Goal: Information Seeking & Learning: Learn about a topic

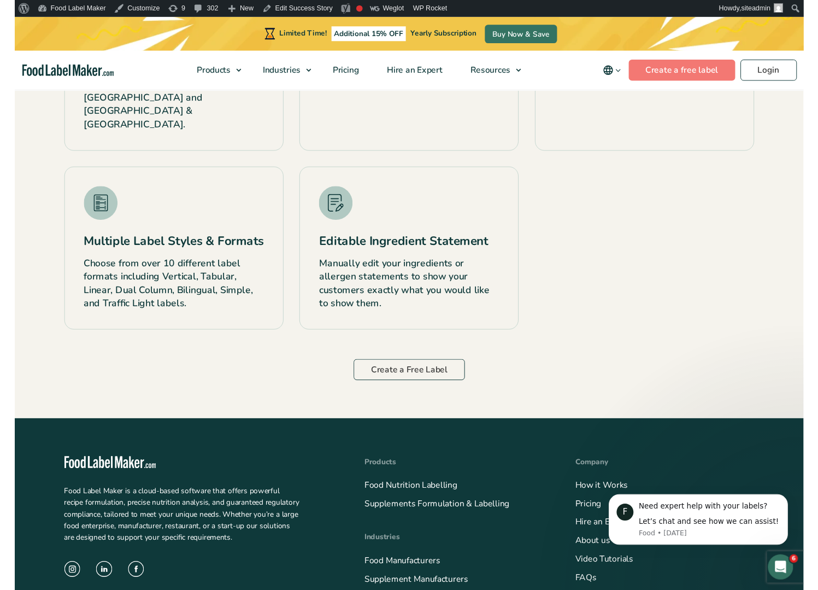
scroll to position [2159, 0]
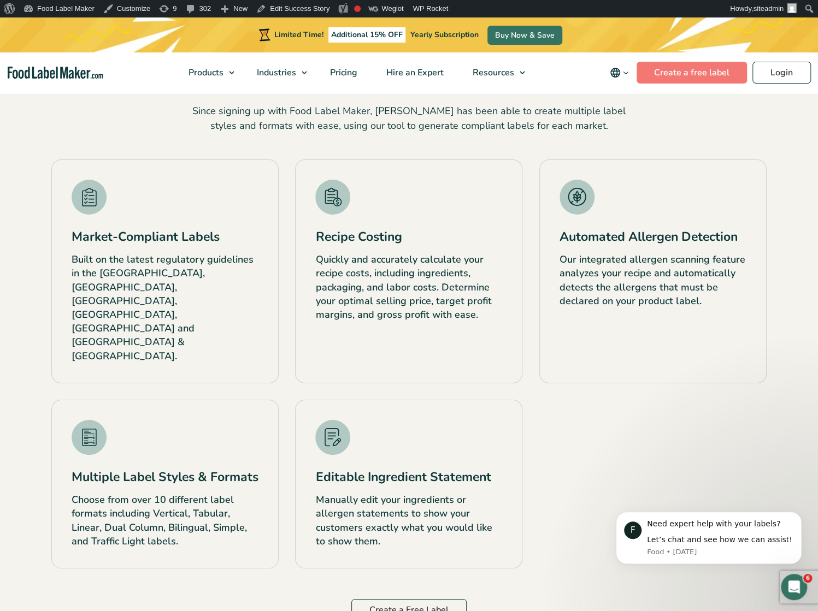
click at [731, 390] on div "Market-Compliant Labels Built on the latest regulatory guidelines in the US, Ca…" at bounding box center [409, 364] width 716 height 409
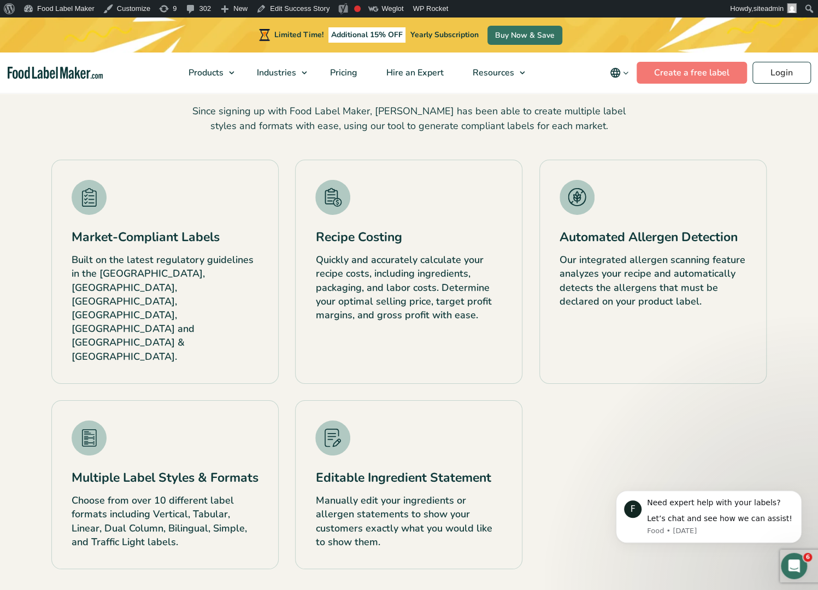
click at [656, 338] on div "Market-Compliant Labels Built on the latest regulatory guidelines in the US, Ca…" at bounding box center [409, 364] width 716 height 409
click at [668, 348] on div "Market-Compliant Labels Built on the latest regulatory guidelines in the US, Ca…" at bounding box center [409, 364] width 716 height 409
click at [685, 375] on div "Market-Compliant Labels Built on the latest regulatory guidelines in the US, Ca…" at bounding box center [409, 364] width 716 height 409
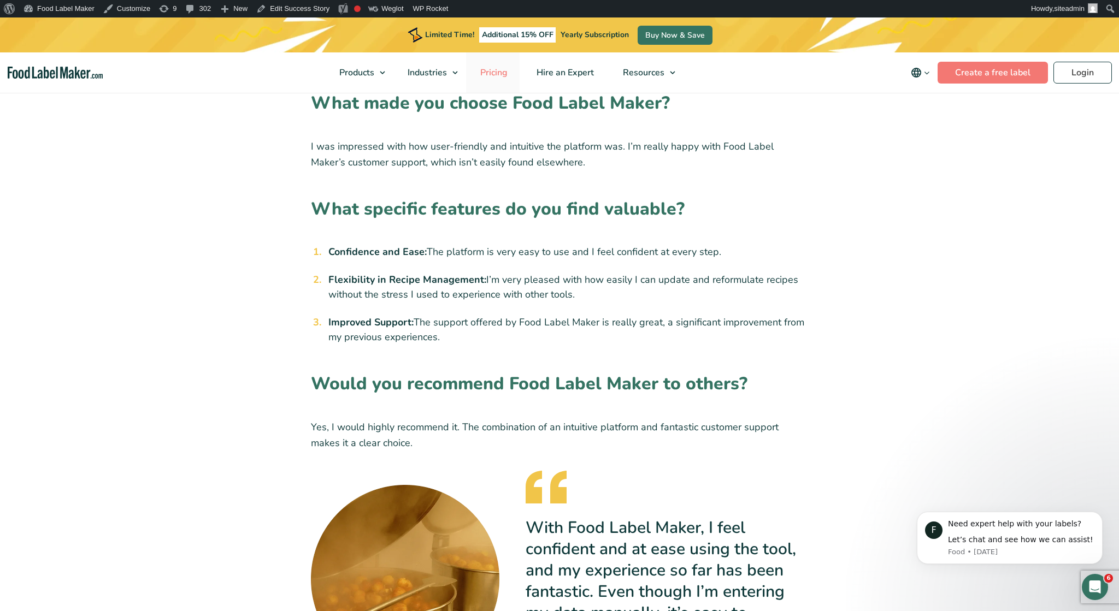
scroll to position [455, 0]
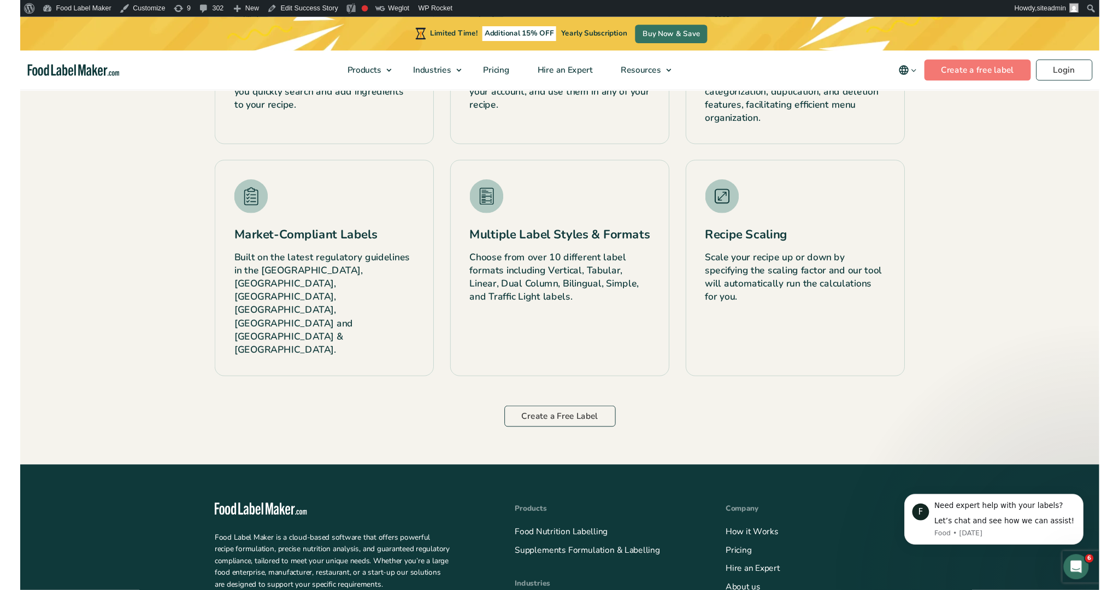
scroll to position [1648, 0]
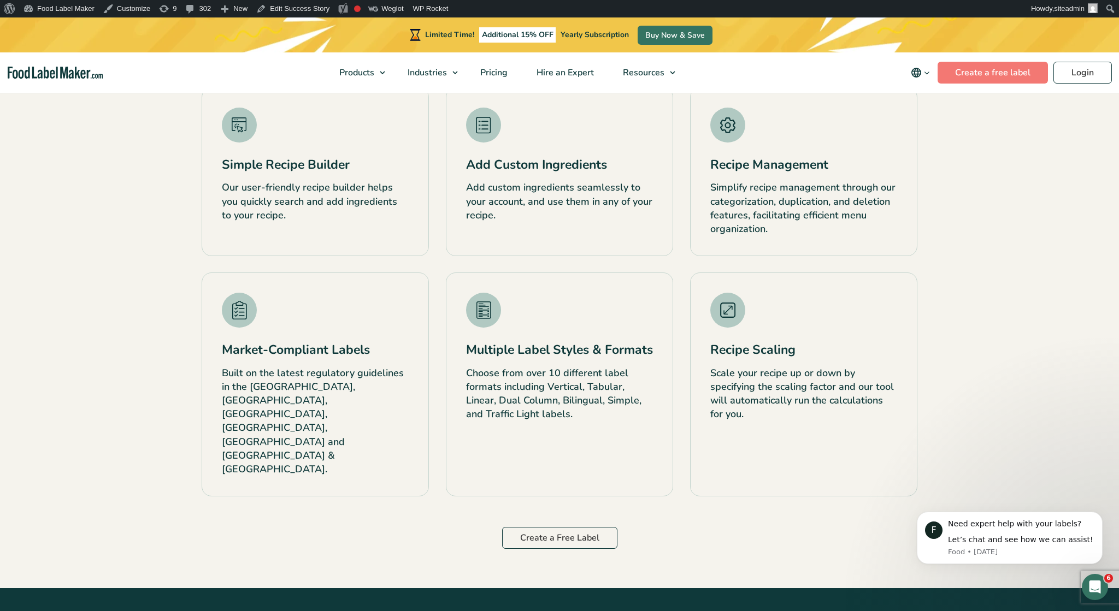
click at [489, 280] on div "Multiple Label Styles & Formats Choose from over 10 different label formats inc…" at bounding box center [559, 385] width 227 height 224
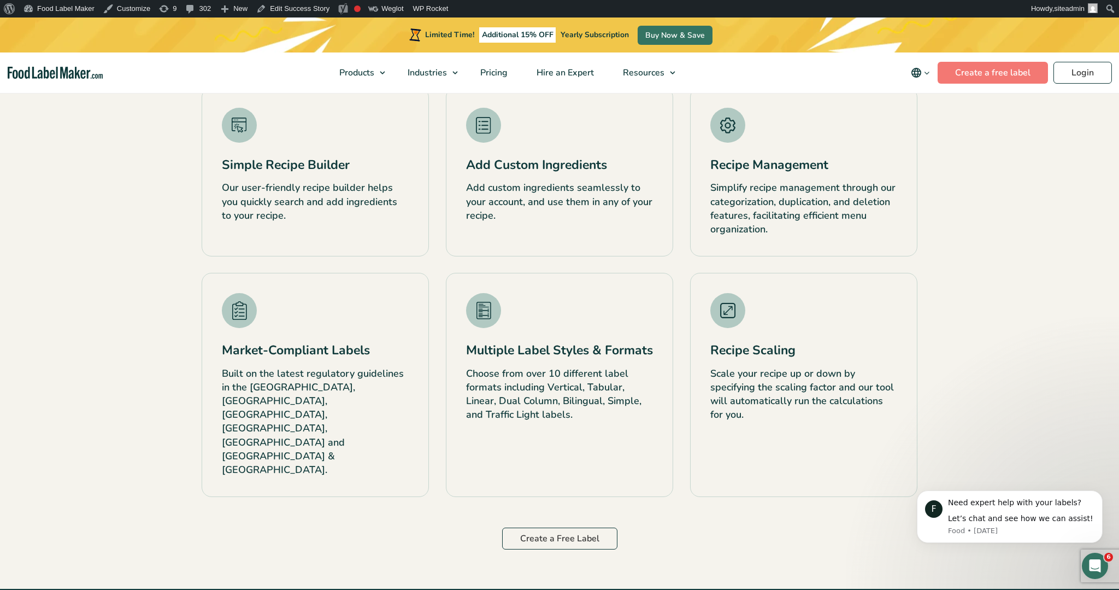
click at [552, 285] on div "Multiple Label Styles & Formats Choose from over 10 different label formats inc…" at bounding box center [559, 385] width 227 height 224
click at [361, 215] on p "Our user-friendly recipe builder helps you quickly search and add ingredients t…" at bounding box center [315, 202] width 187 height 42
click at [396, 191] on p "Our user-friendly recipe builder helps you quickly search and add ingredients t…" at bounding box center [315, 202] width 187 height 42
click at [344, 206] on p "Our user-friendly recipe builder helps you quickly search and add ingredients t…" at bounding box center [315, 202] width 187 height 42
click at [326, 200] on p "Our user-friendly recipe builder helps you quickly search and add ingredients t…" at bounding box center [315, 202] width 187 height 42
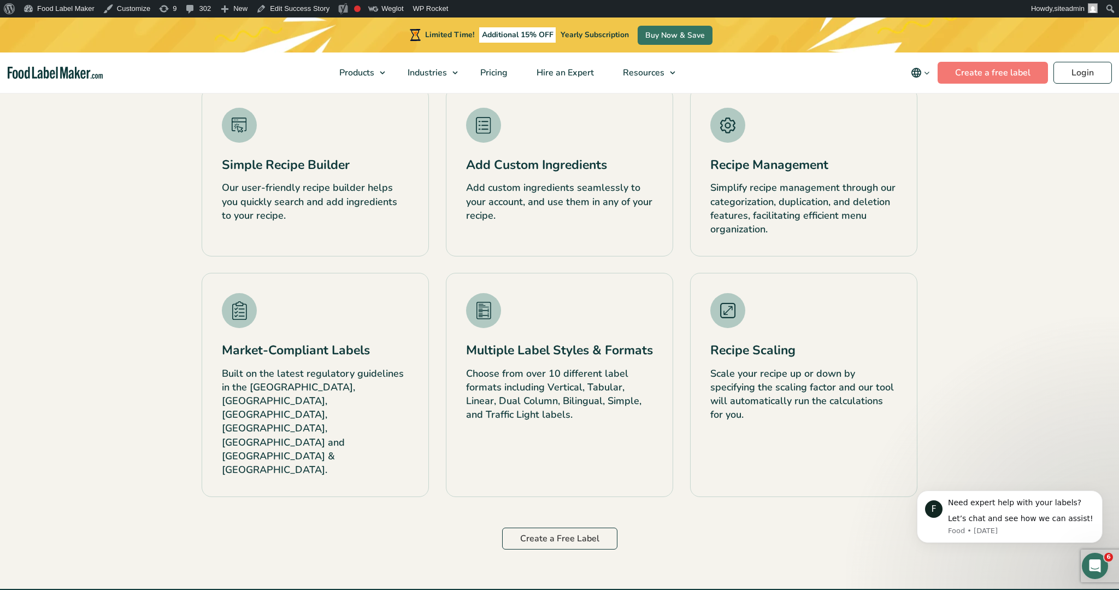
click at [232, 249] on div "Simple Recipe Builder Our user-friendly recipe builder helps you quickly search…" at bounding box center [315, 171] width 227 height 169
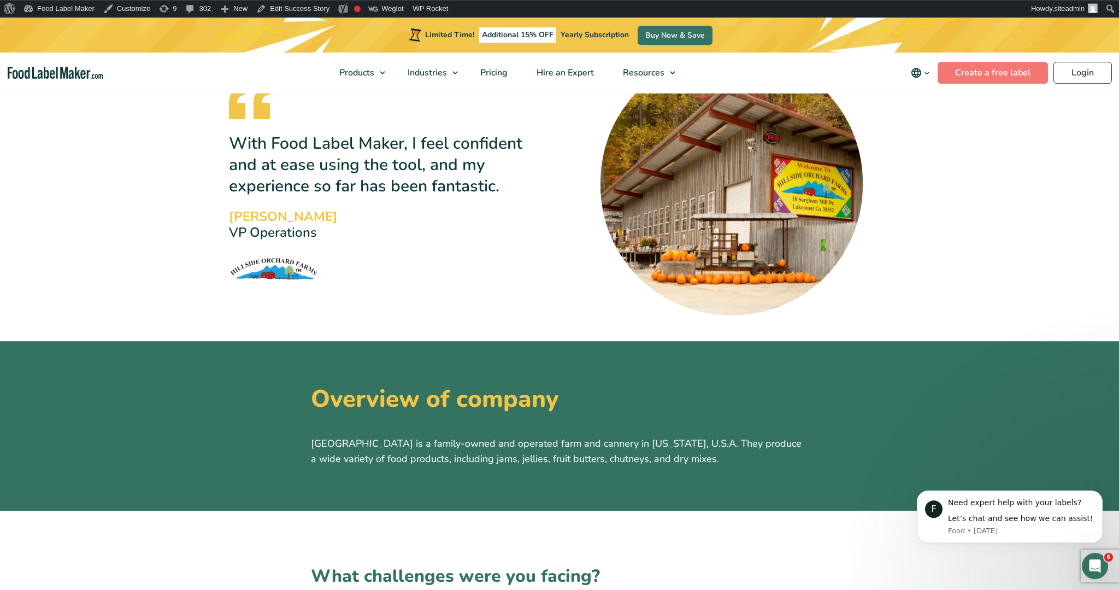
scroll to position [0, 0]
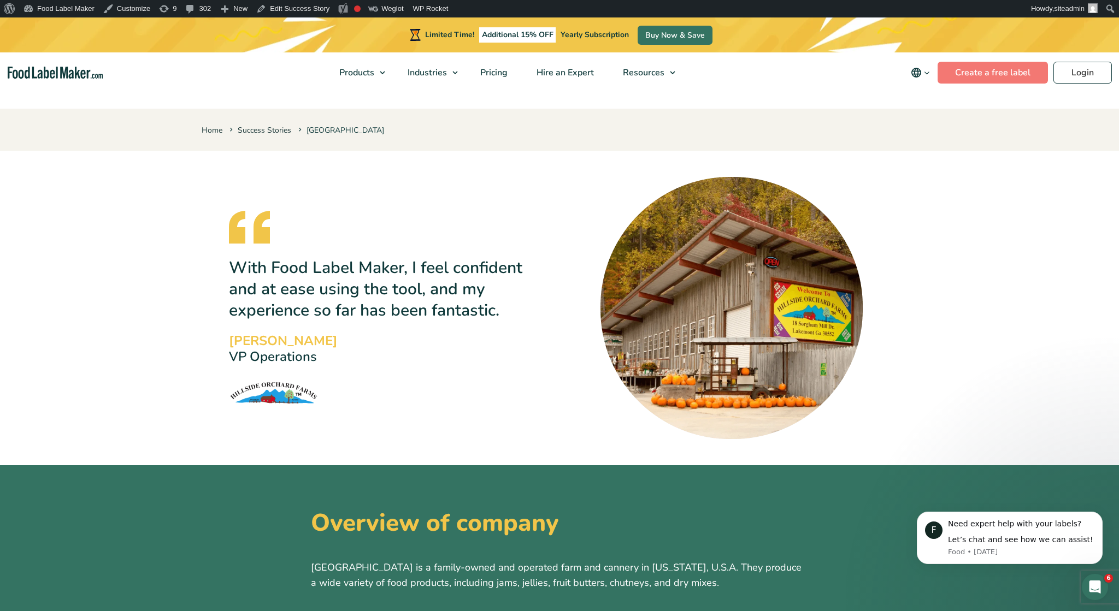
click at [1017, 305] on section "With Food Label Maker, I feel confident and at ease using the tool, and my expe…" at bounding box center [559, 308] width 1119 height 262
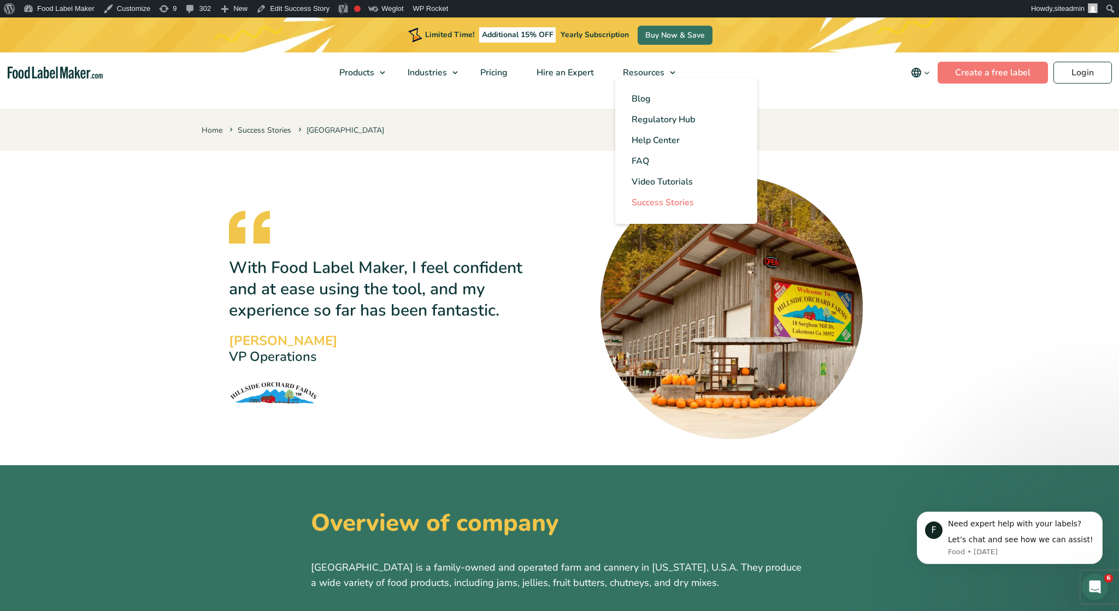
click at [660, 205] on span "Success Stories" at bounding box center [663, 203] width 62 height 12
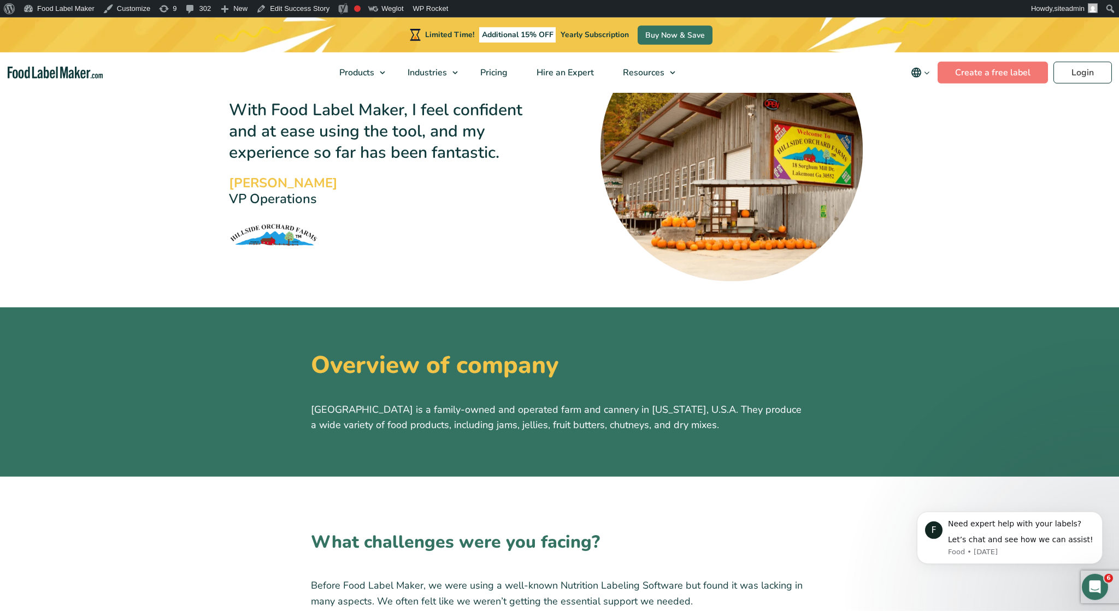
scroll to position [341, 0]
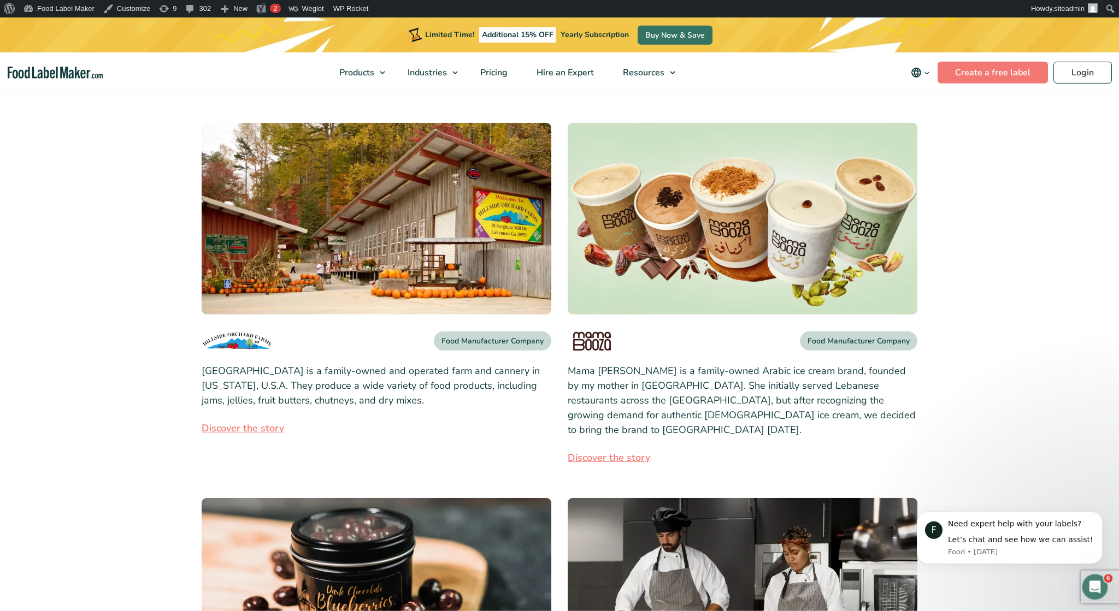
scroll to position [57, 0]
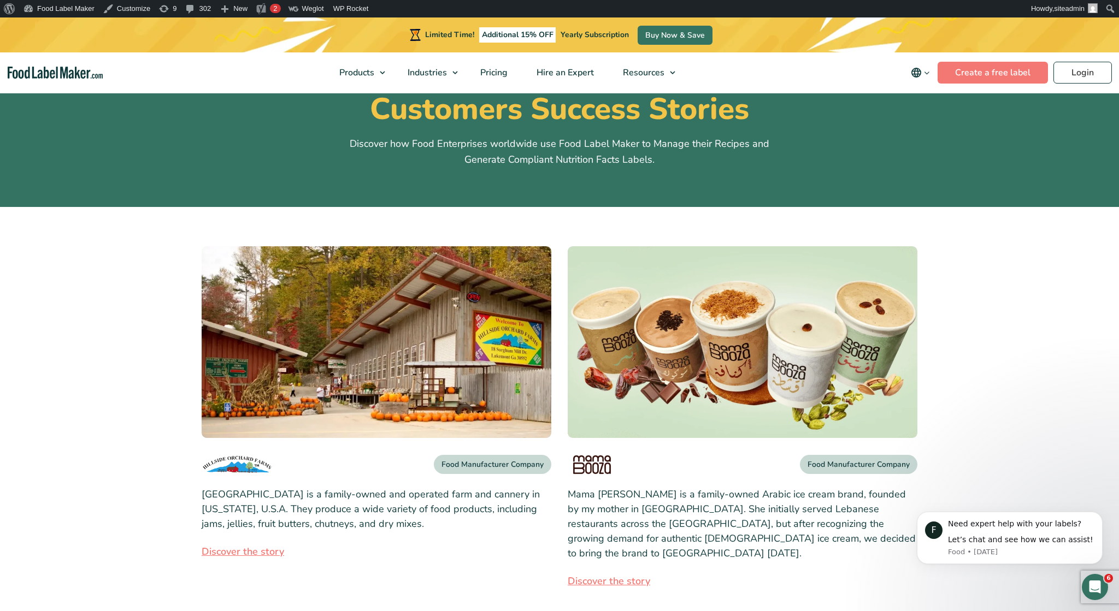
click at [347, 395] on img at bounding box center [377, 342] width 350 height 192
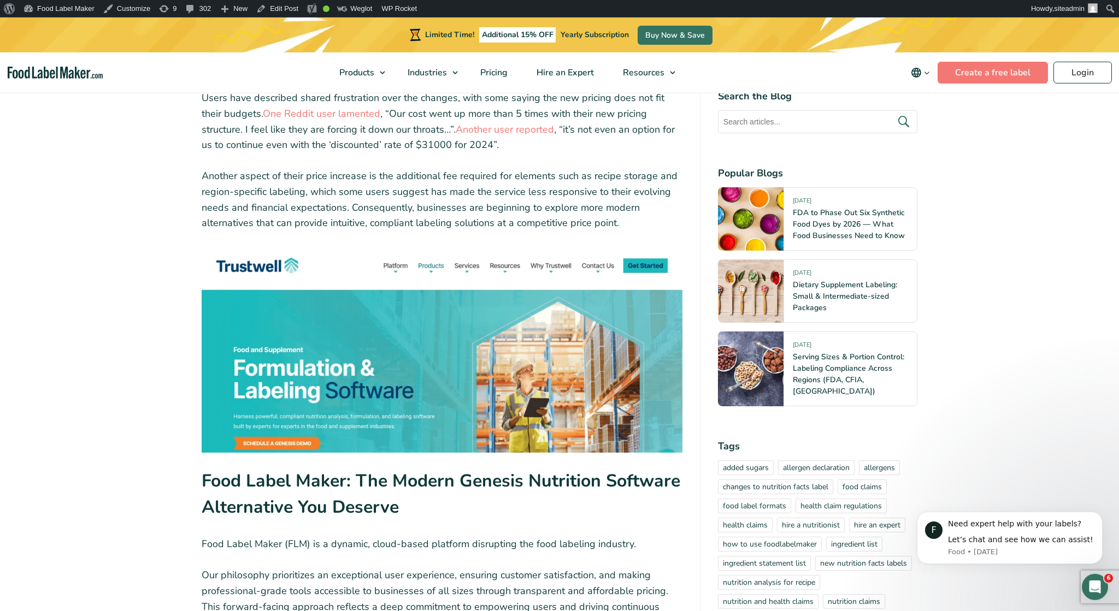
scroll to position [1307, 0]
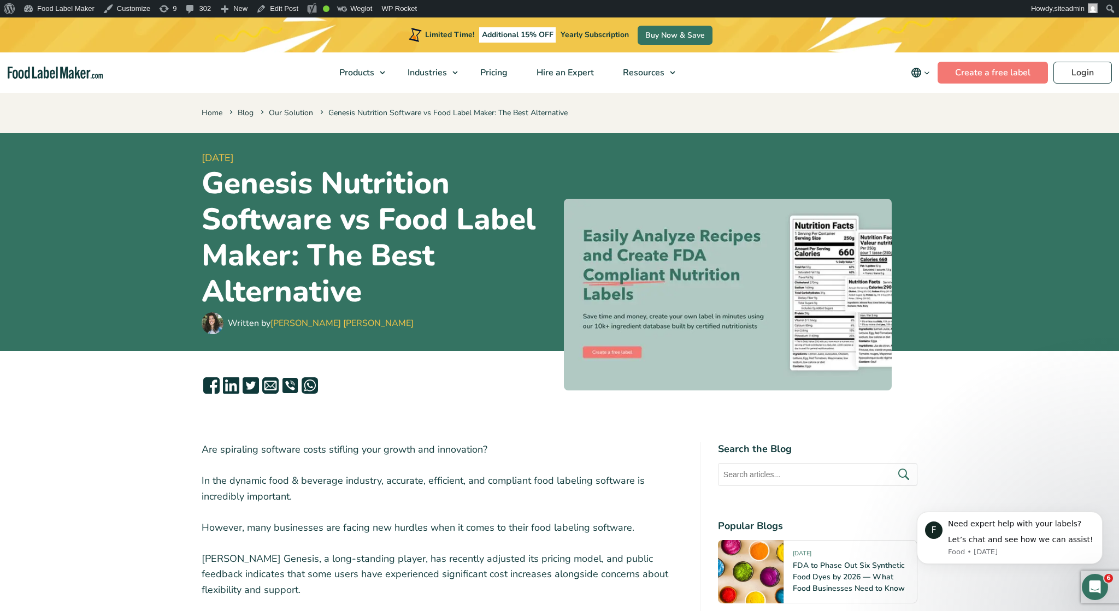
drag, startPoint x: 163, startPoint y: 89, endPoint x: 540, endPoint y: 336, distance: 450.7
drag, startPoint x: 479, startPoint y: 389, endPoint x: 470, endPoint y: 387, distance: 8.8
click at [1003, 236] on header "12 August, 2025 Genesis Nutrition Software vs Food Label Maker: The Best Altern…" at bounding box center [559, 242] width 1119 height 219
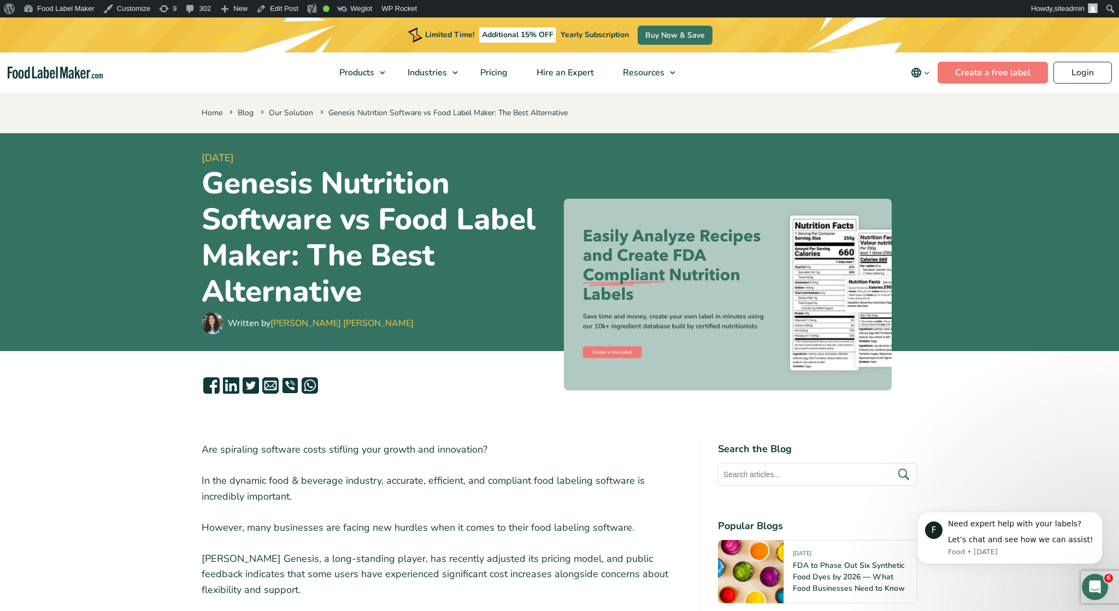
drag, startPoint x: 174, startPoint y: 93, endPoint x: 923, endPoint y: 520, distance: 862.2
drag, startPoint x: 793, startPoint y: 446, endPoint x: 784, endPoint y: 333, distance: 114.0
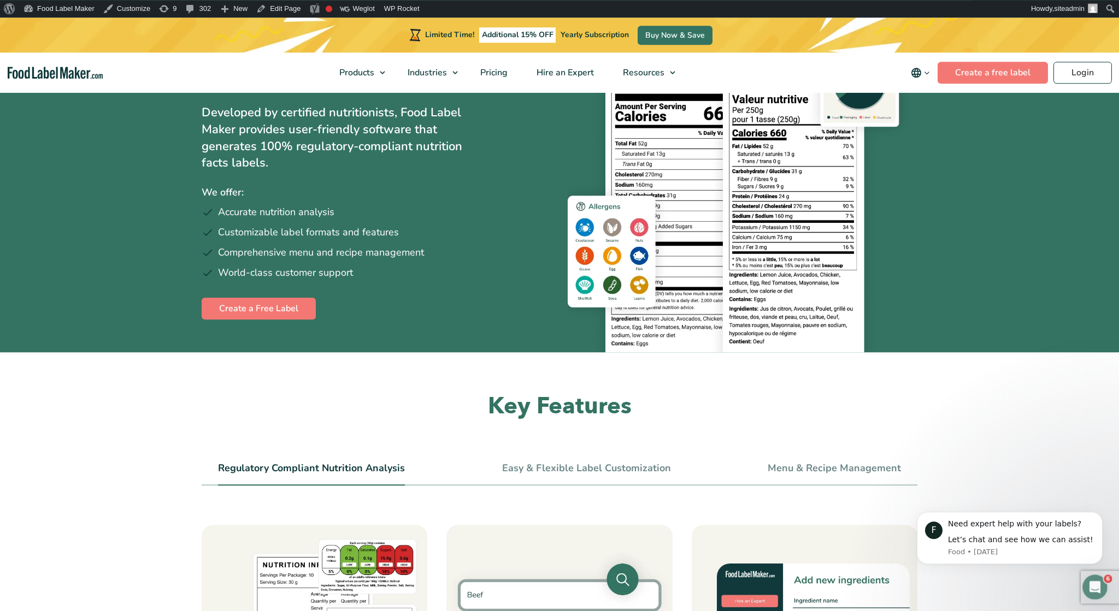
scroll to position [341, 0]
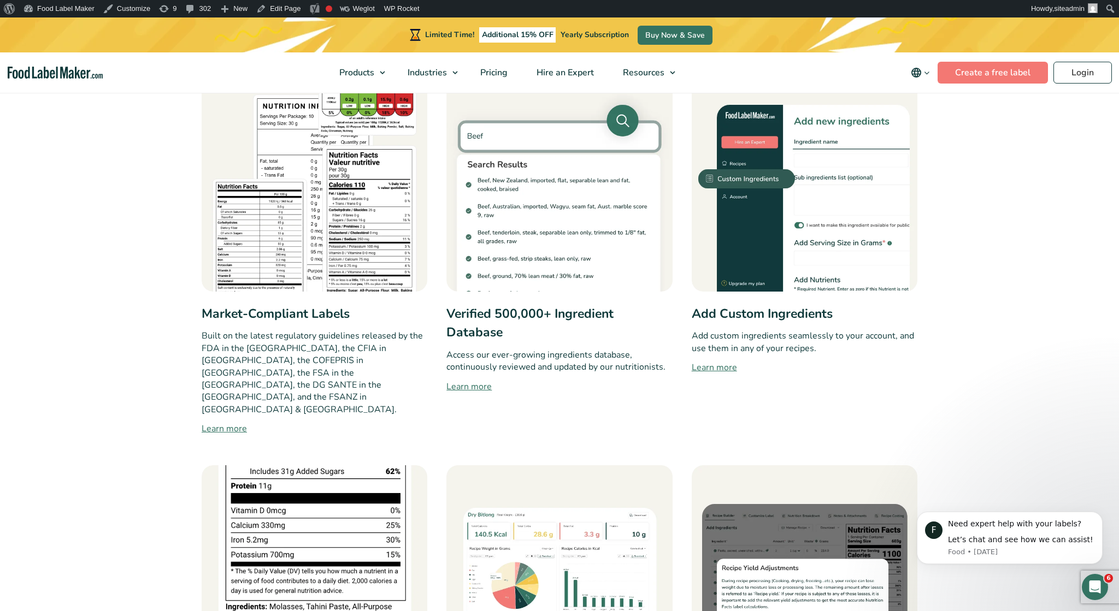
scroll to position [114, 0]
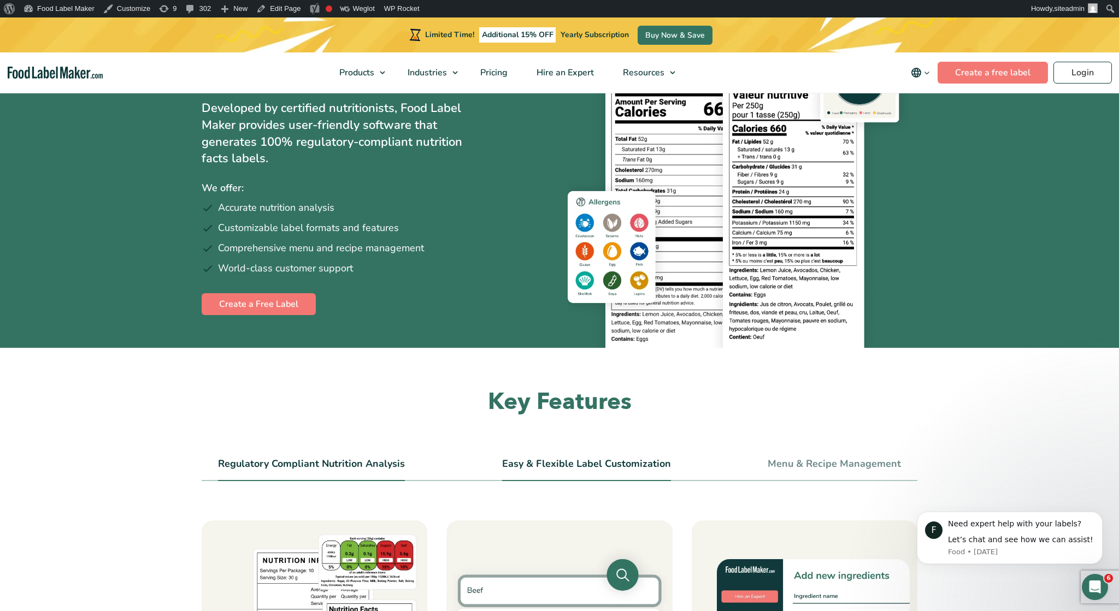
click at [558, 466] on link "Easy & Flexible Label Customization" at bounding box center [586, 464] width 169 height 12
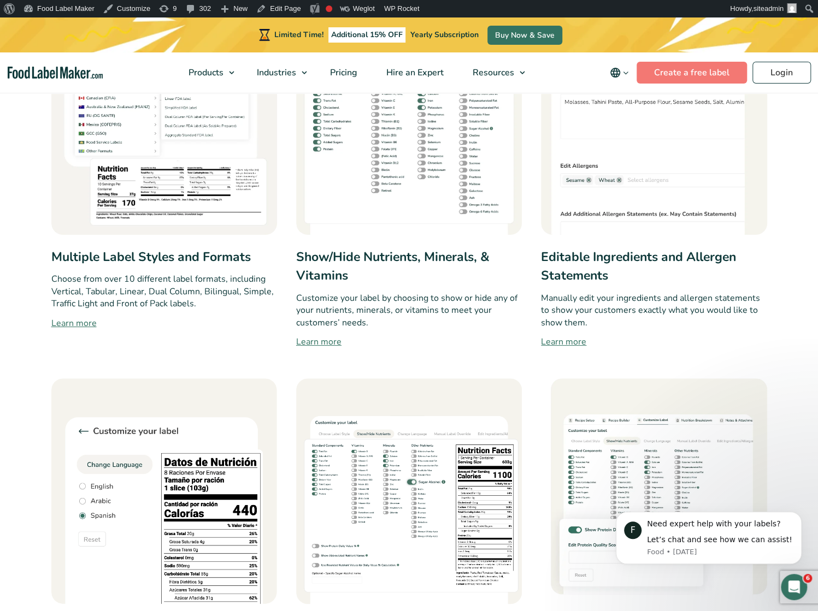
scroll to position [227, 0]
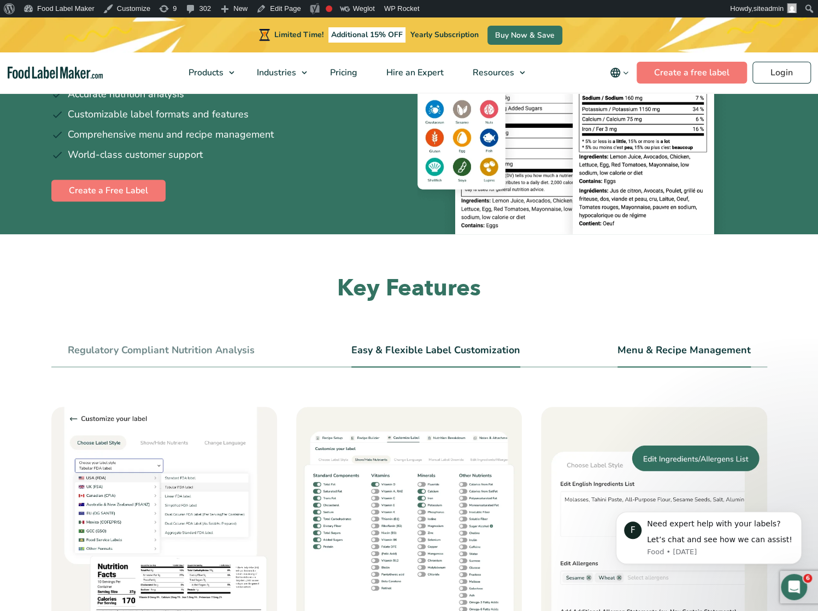
click at [660, 350] on link "Menu & Recipe Management" at bounding box center [683, 351] width 133 height 12
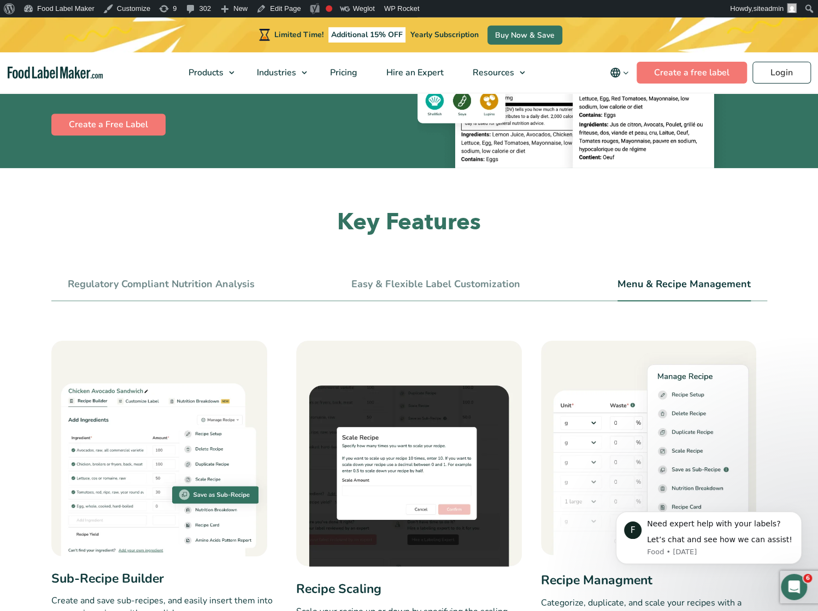
scroll to position [170, 0]
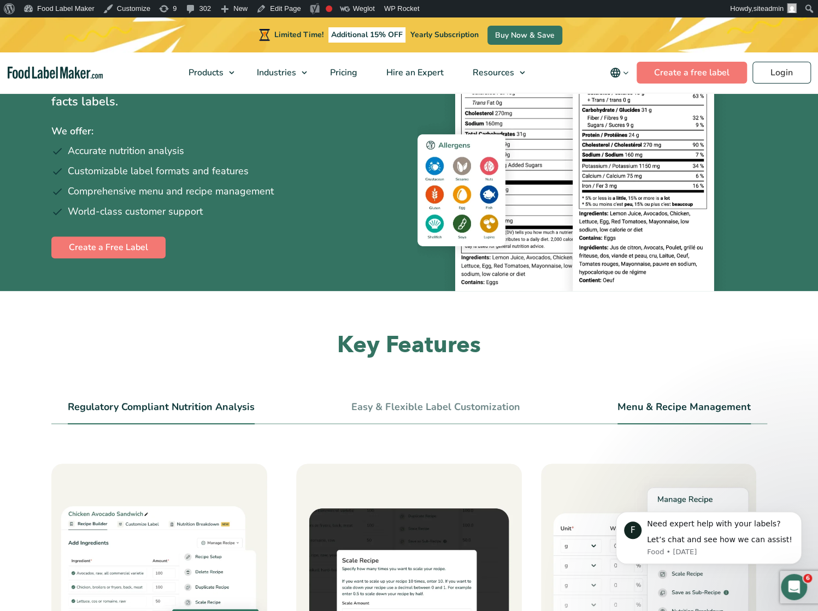
click at [147, 410] on link "Regulatory Compliant Nutrition Analysis" at bounding box center [161, 408] width 187 height 12
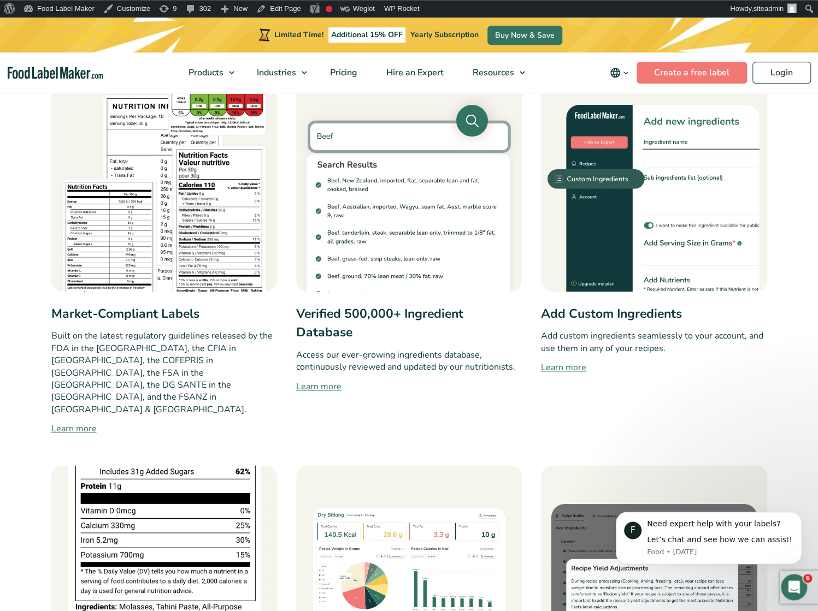
scroll to position [1023, 0]
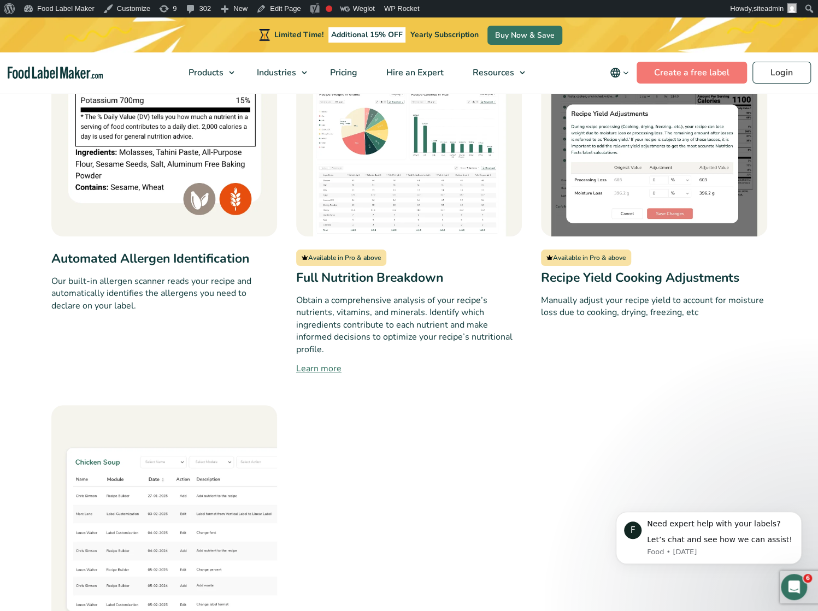
click at [147, 312] on div "Automated Allergen Identification Our built-in allergen scanner reads your reci…" at bounding box center [164, 193] width 226 height 364
drag, startPoint x: 147, startPoint y: 312, endPoint x: 40, endPoint y: 309, distance: 107.2
click at [40, 309] on section "Key Features Regulatory Compliant Nutrition Analysis Easy & Flexible Label Cust…" at bounding box center [409, 123] width 818 height 1291
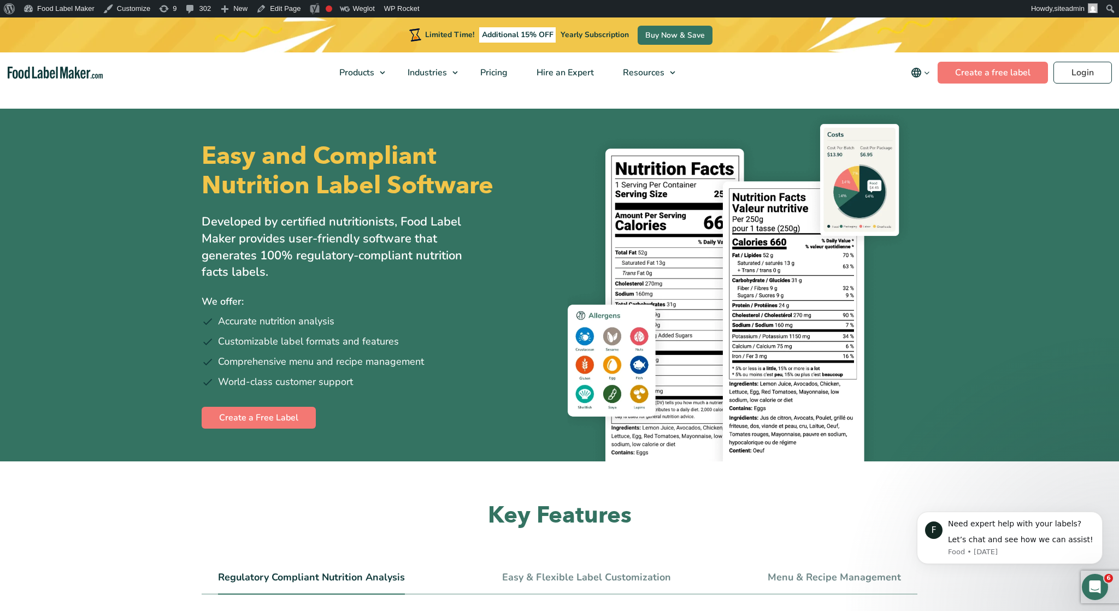
click at [817, 76] on icon "main navigation" at bounding box center [916, 72] width 13 height 13
click at [817, 110] on link "Español" at bounding box center [936, 109] width 30 height 11
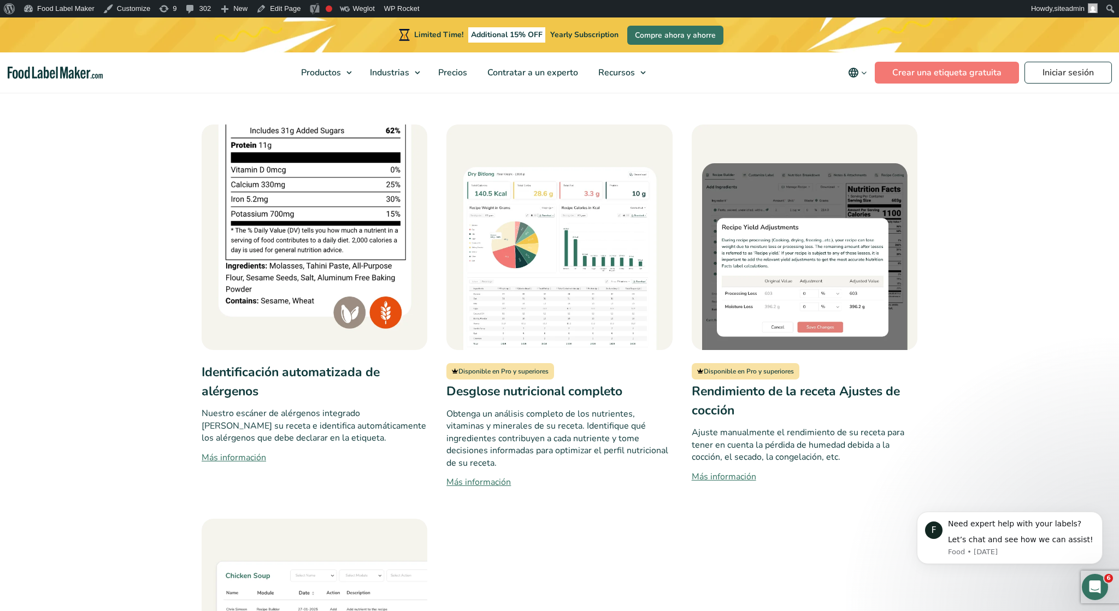
click at [124, 413] on section "Características principales Análisis nutricional conforme a la normativa Person…" at bounding box center [559, 237] width 1119 height 1291
click at [858, 76] on icon "main navigation" at bounding box center [854, 73] width 10 height 10
click at [876, 126] on link "Français" at bounding box center [873, 126] width 30 height 11
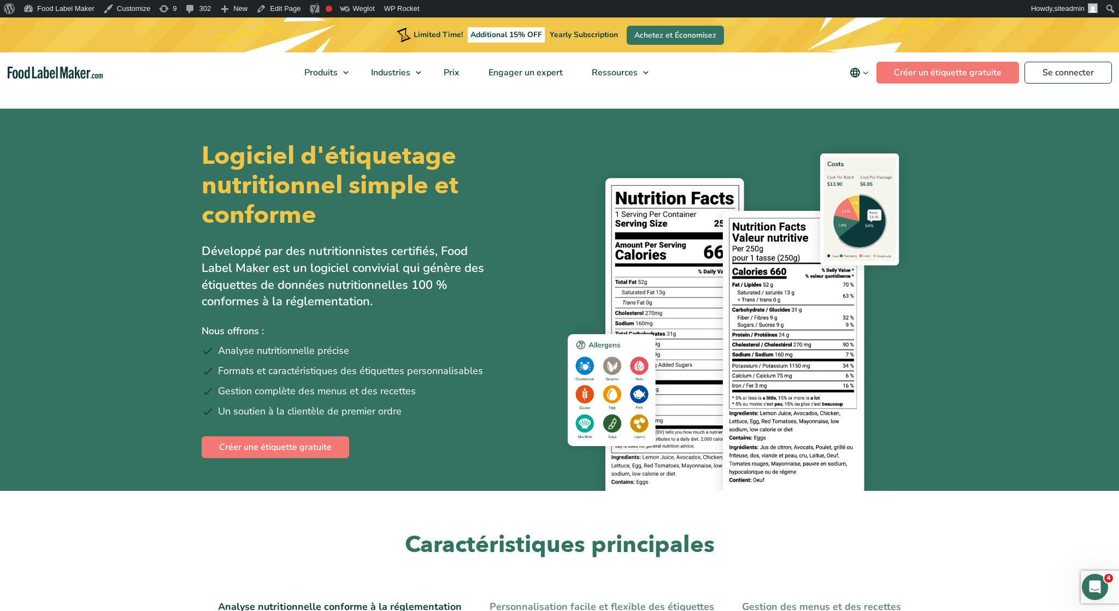
click at [854, 76] on icon "main navigation" at bounding box center [855, 73] width 10 height 10
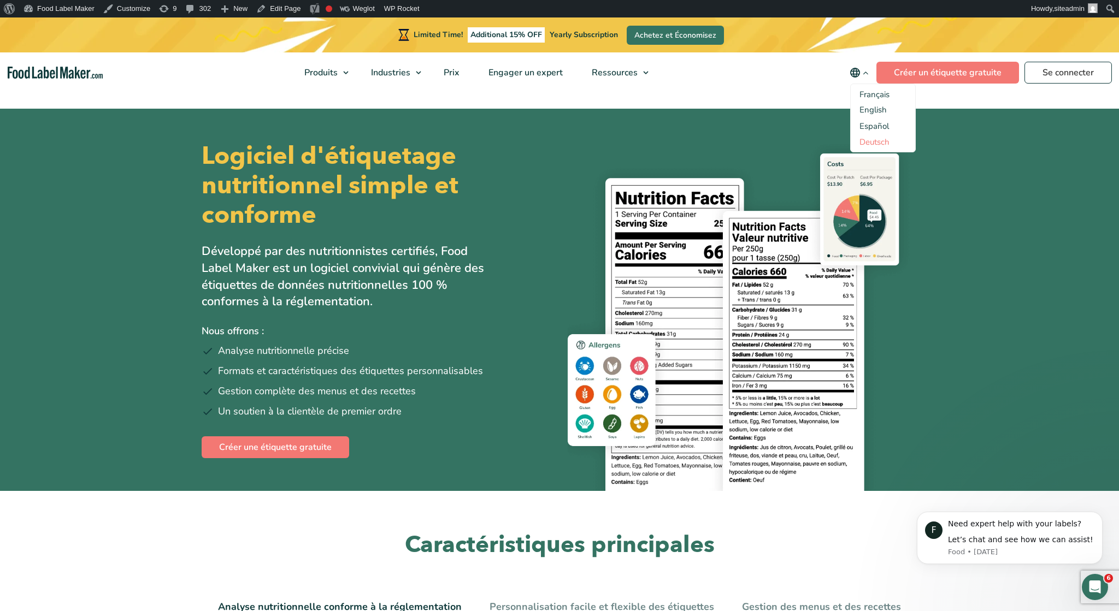
click at [865, 145] on link "Deutsch" at bounding box center [875, 142] width 30 height 11
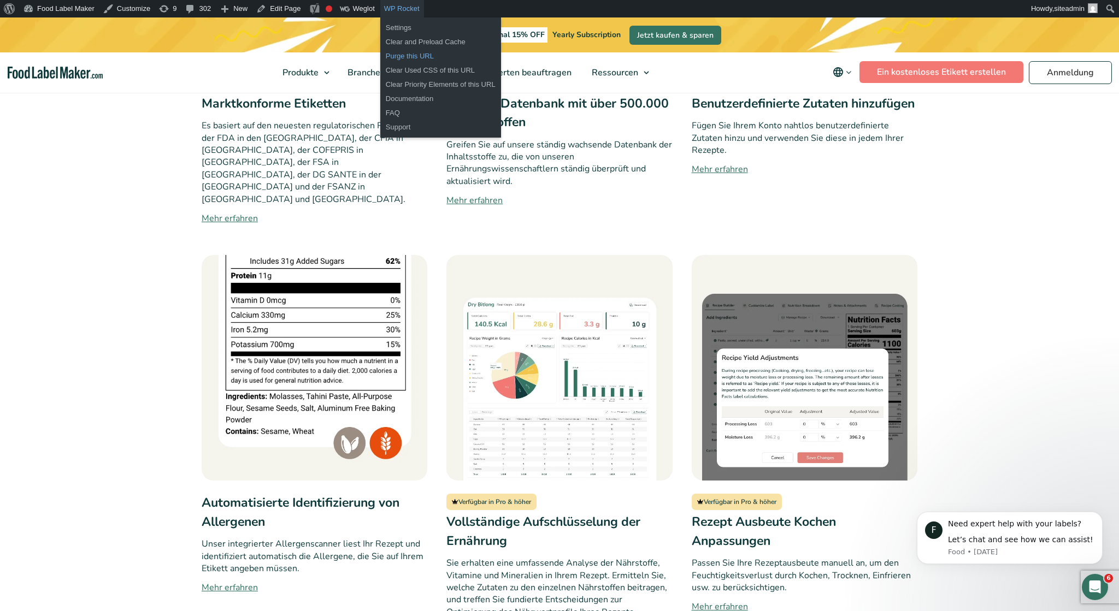
click at [399, 56] on link "Purge this URL" at bounding box center [440, 56] width 121 height 14
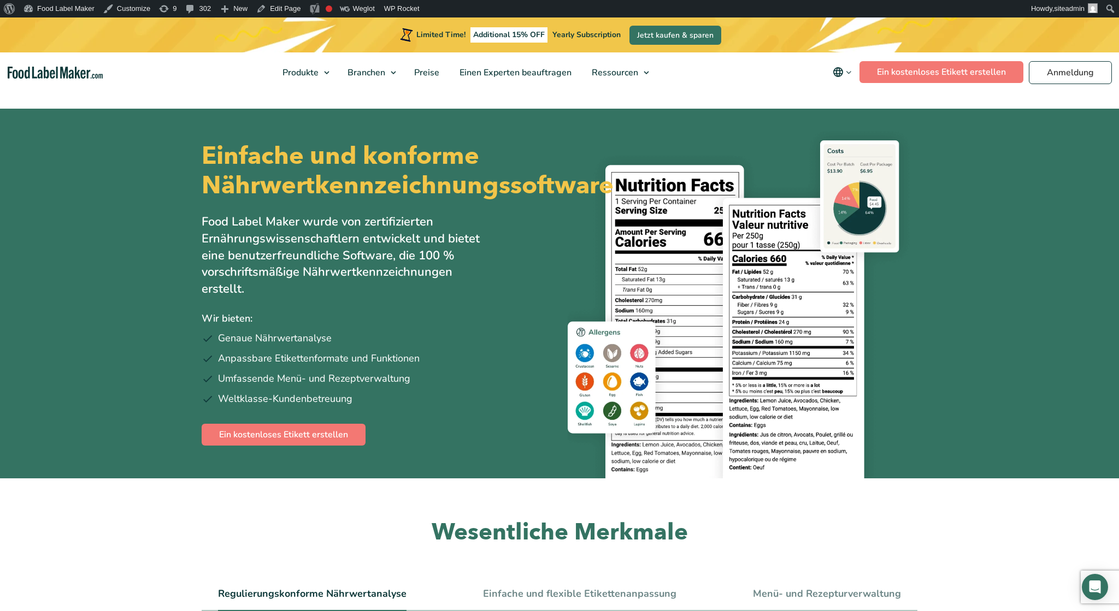
click at [843, 40] on div "Limited Time! Additional 15% OFF Yearly Subscription Jetzt kaufen & sparen" at bounding box center [559, 34] width 1119 height 35
click at [843, 71] on icon "main navigation" at bounding box center [838, 72] width 10 height 10
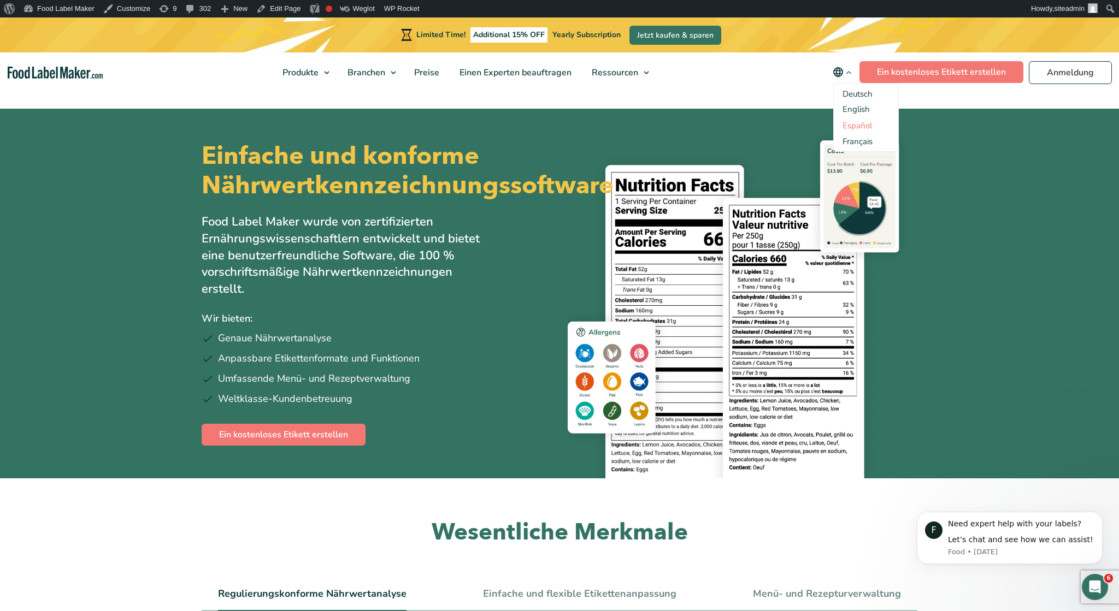
click at [857, 124] on link "Español" at bounding box center [858, 125] width 30 height 11
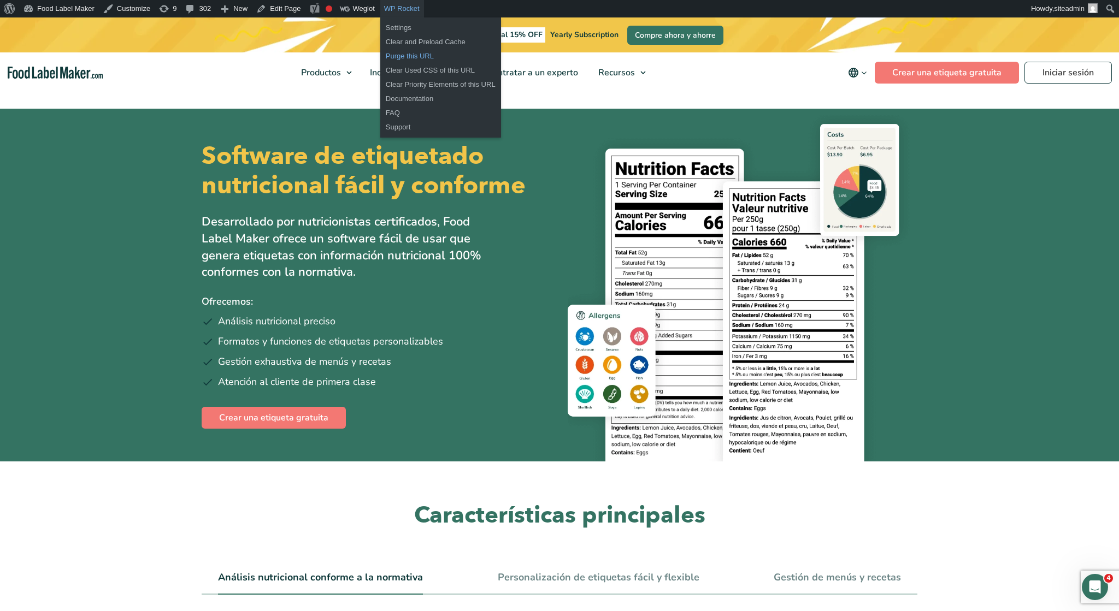
click at [407, 58] on link "Purge this URL" at bounding box center [440, 56] width 121 height 14
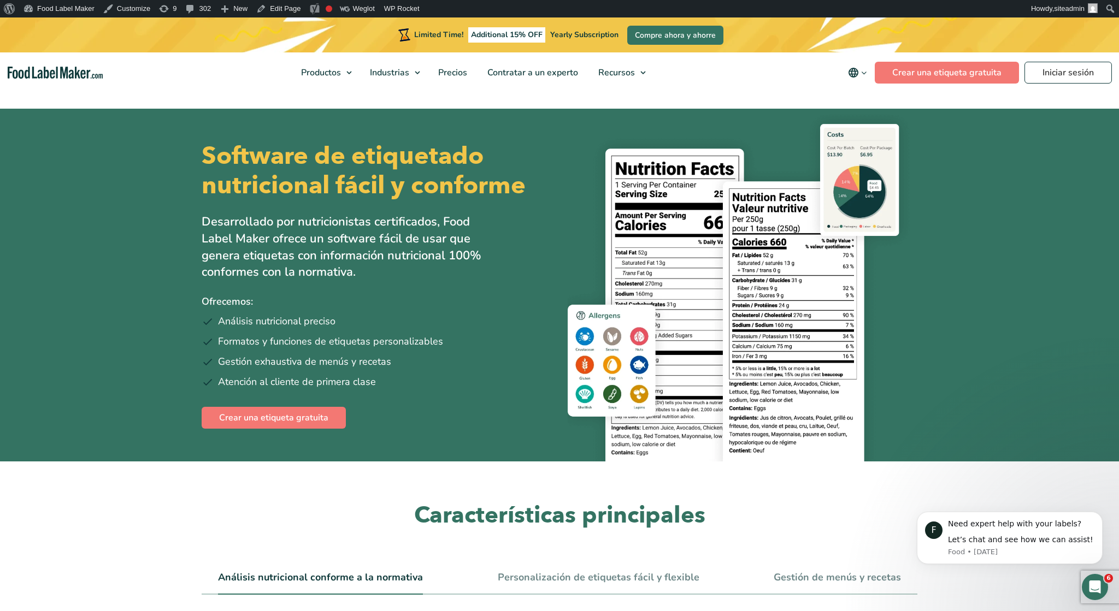
click at [853, 73] on icon "main navigation" at bounding box center [853, 72] width 13 height 13
click at [867, 123] on link "Français" at bounding box center [873, 126] width 30 height 11
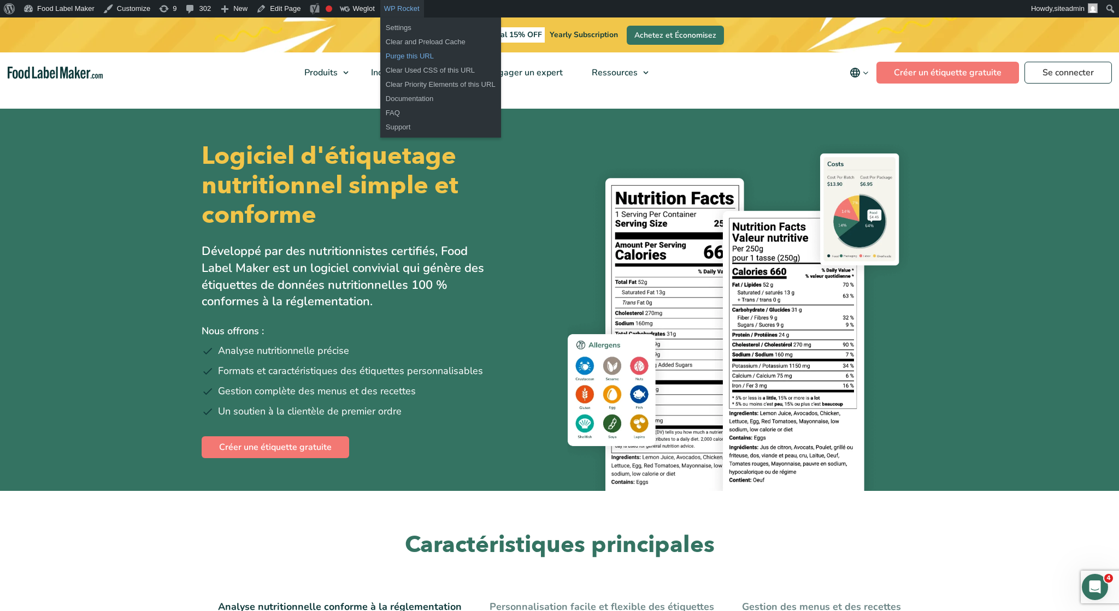
click at [408, 51] on link "Purge this URL" at bounding box center [440, 56] width 121 height 14
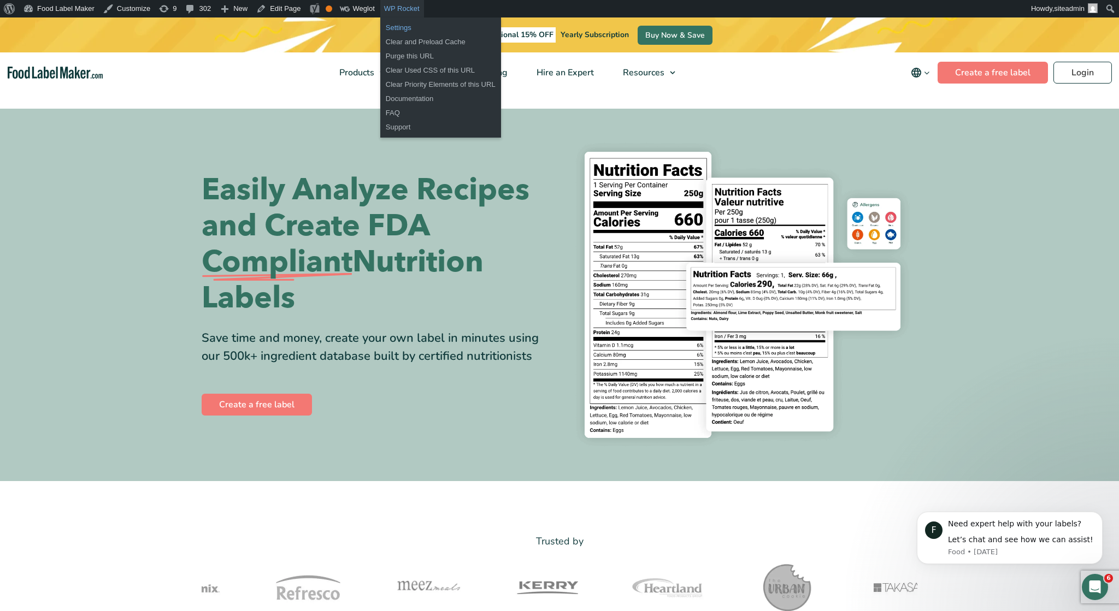
click at [405, 28] on link "Settings" at bounding box center [440, 28] width 121 height 14
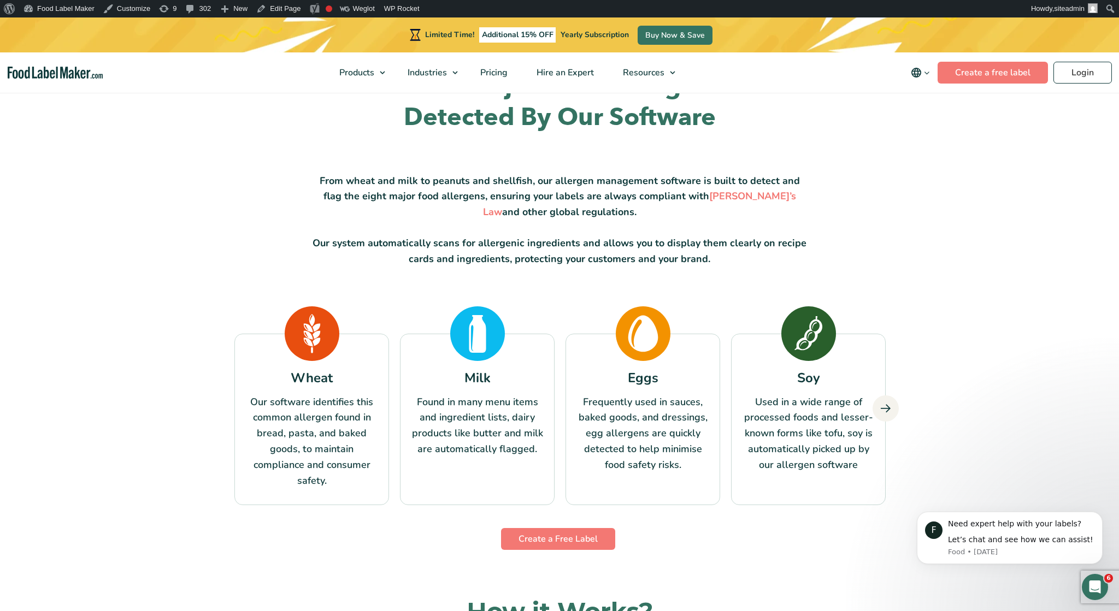
click at [888, 406] on icon at bounding box center [886, 409] width 10 height 10
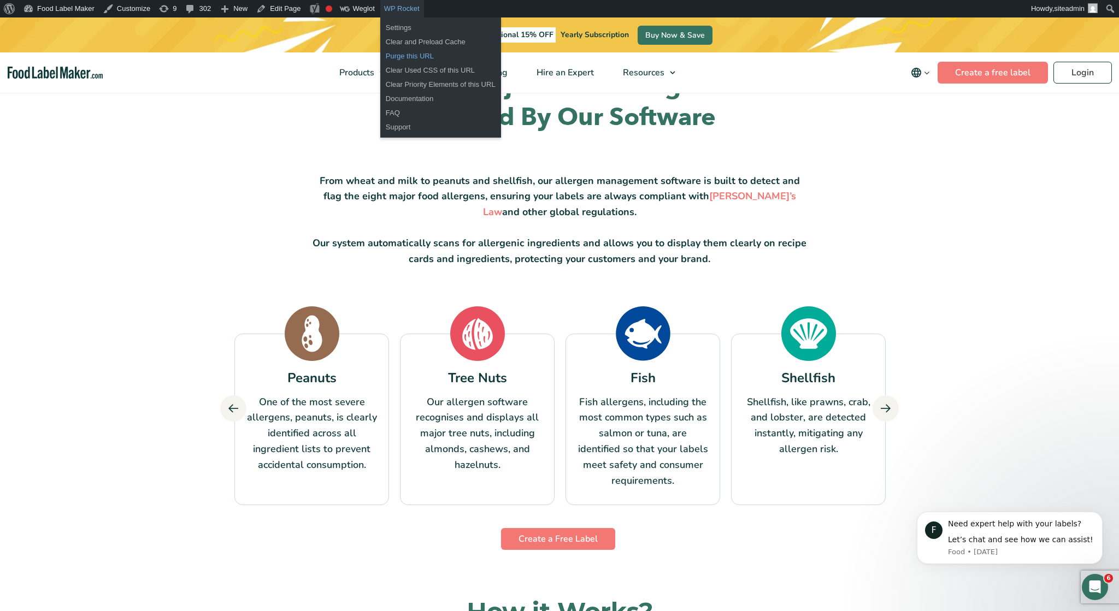
click at [393, 55] on link "Purge this URL" at bounding box center [440, 56] width 121 height 14
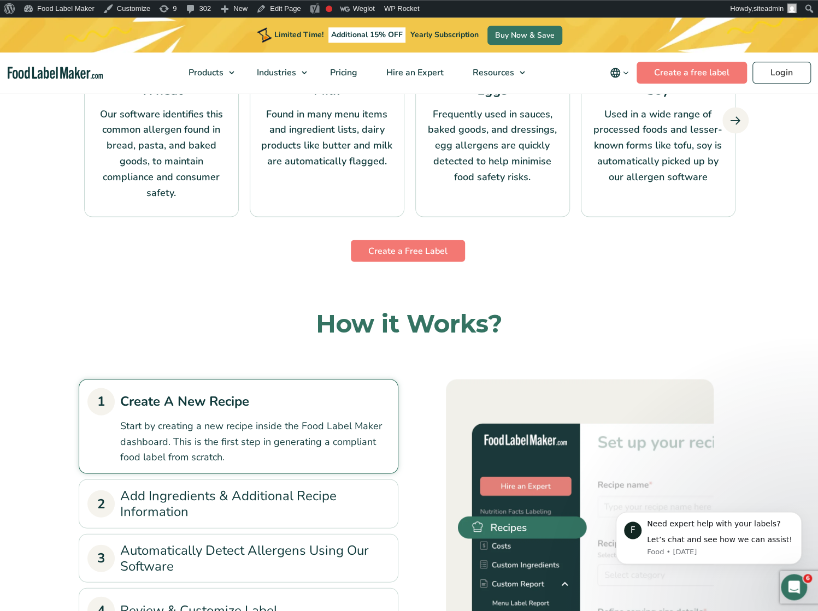
scroll to position [1193, 0]
